Goal: Task Accomplishment & Management: Manage account settings

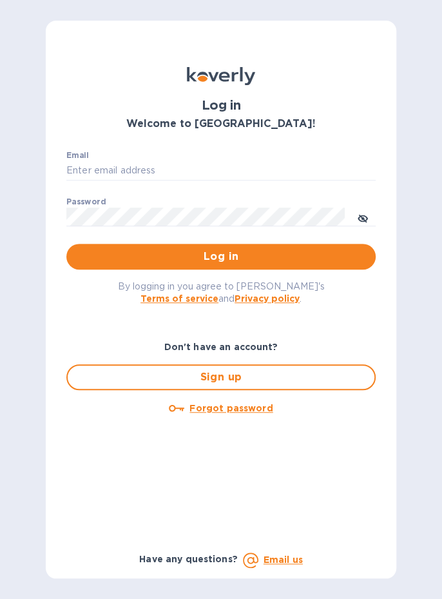
click at [181, 167] on input "Email" at bounding box center [221, 170] width 310 height 19
type input "[EMAIL_ADDRESS][DOMAIN_NAME]"
click at [305, 259] on span "Log in" at bounding box center [221, 256] width 289 height 15
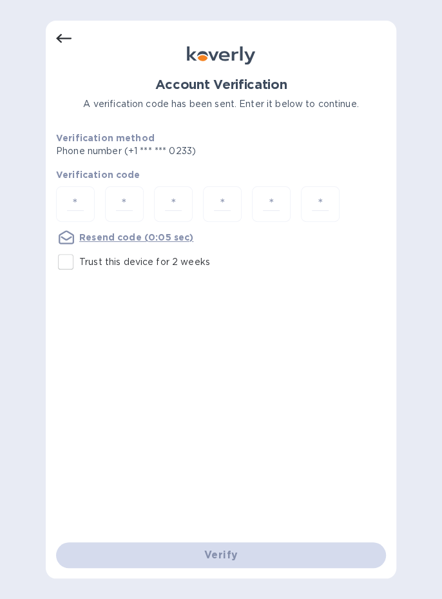
click at [75, 197] on input "number" at bounding box center [75, 204] width 27 height 24
type input "3"
type input "6"
type input "3"
type input "8"
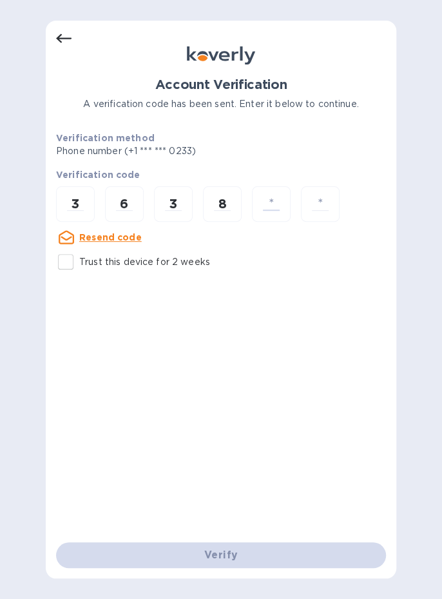
type input "4"
type input "7"
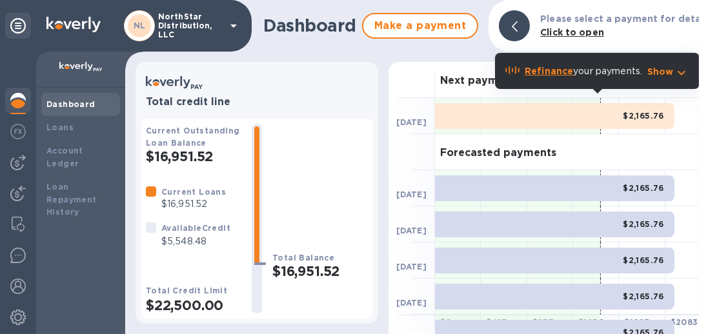
click at [21, 316] on img at bounding box center [17, 317] width 15 height 15
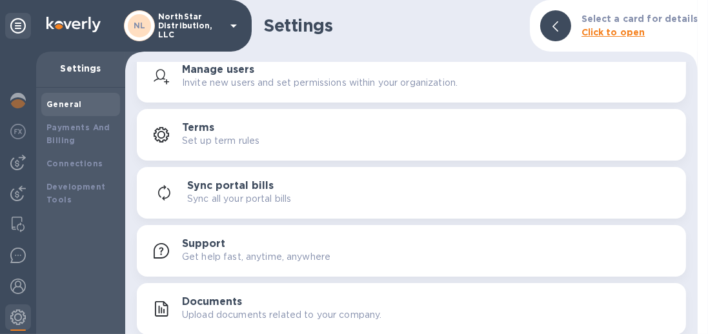
scroll to position [75, 0]
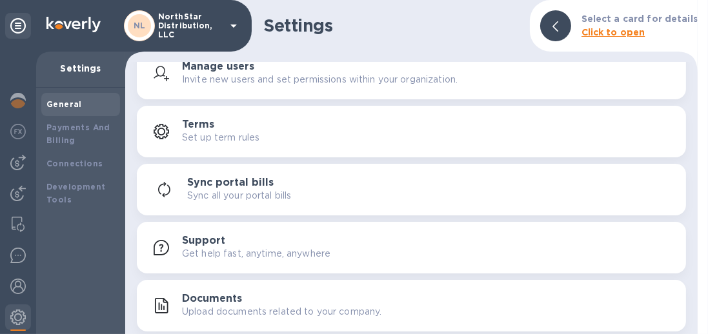
click at [23, 285] on img at bounding box center [17, 286] width 15 height 15
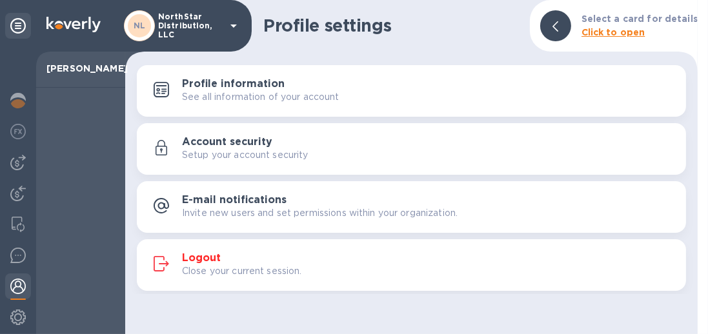
click at [347, 264] on div "Logout Close your current session." at bounding box center [428, 265] width 493 height 26
